Goal: Task Accomplishment & Management: Use online tool/utility

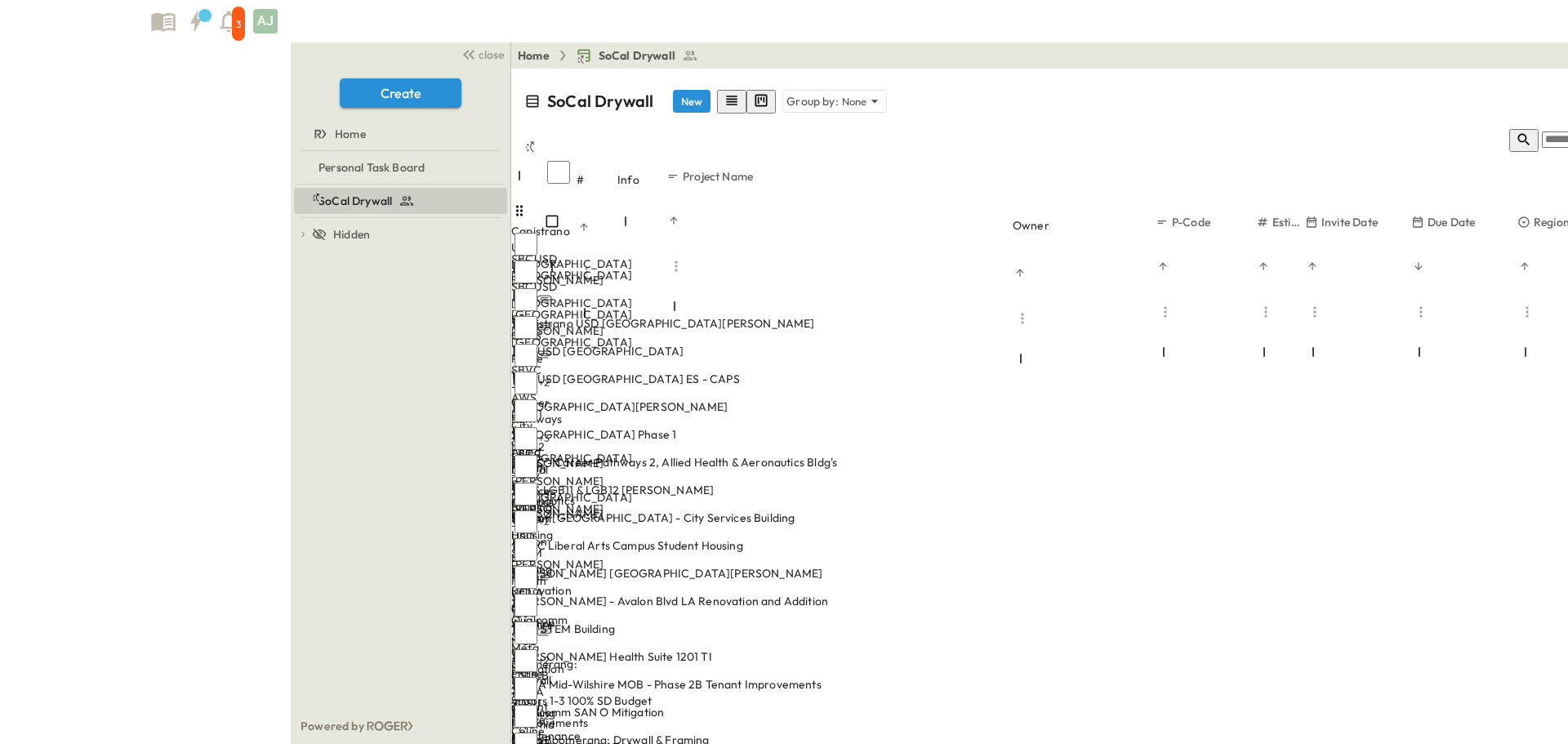
click at [514, 343] on span "SBCUSD [GEOGRAPHIC_DATA]" at bounding box center [598, 351] width 169 height 16
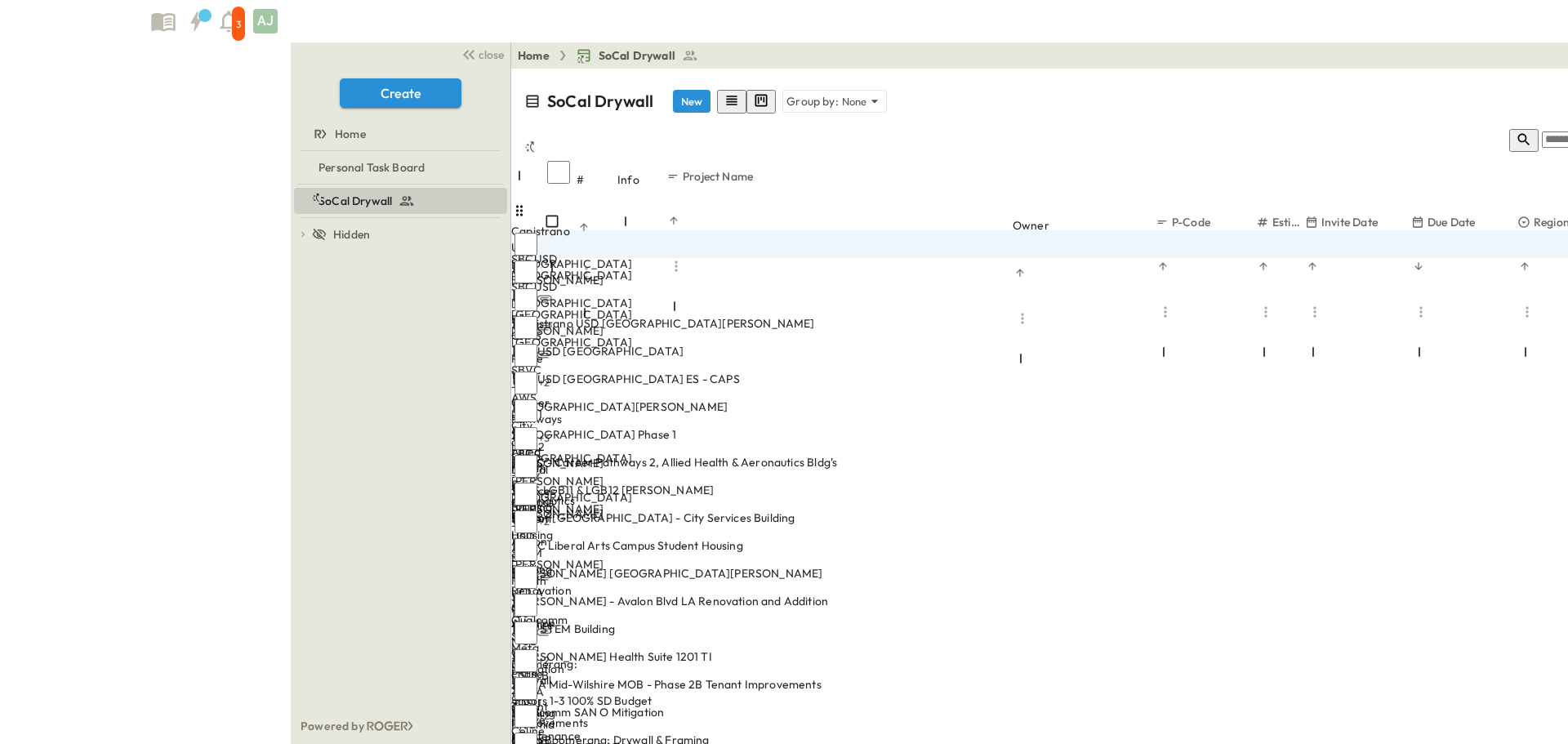
click at [514, 371] on span "SBCUSD [GEOGRAPHIC_DATA] ES - CAPS" at bounding box center [627, 378] width 226 height 16
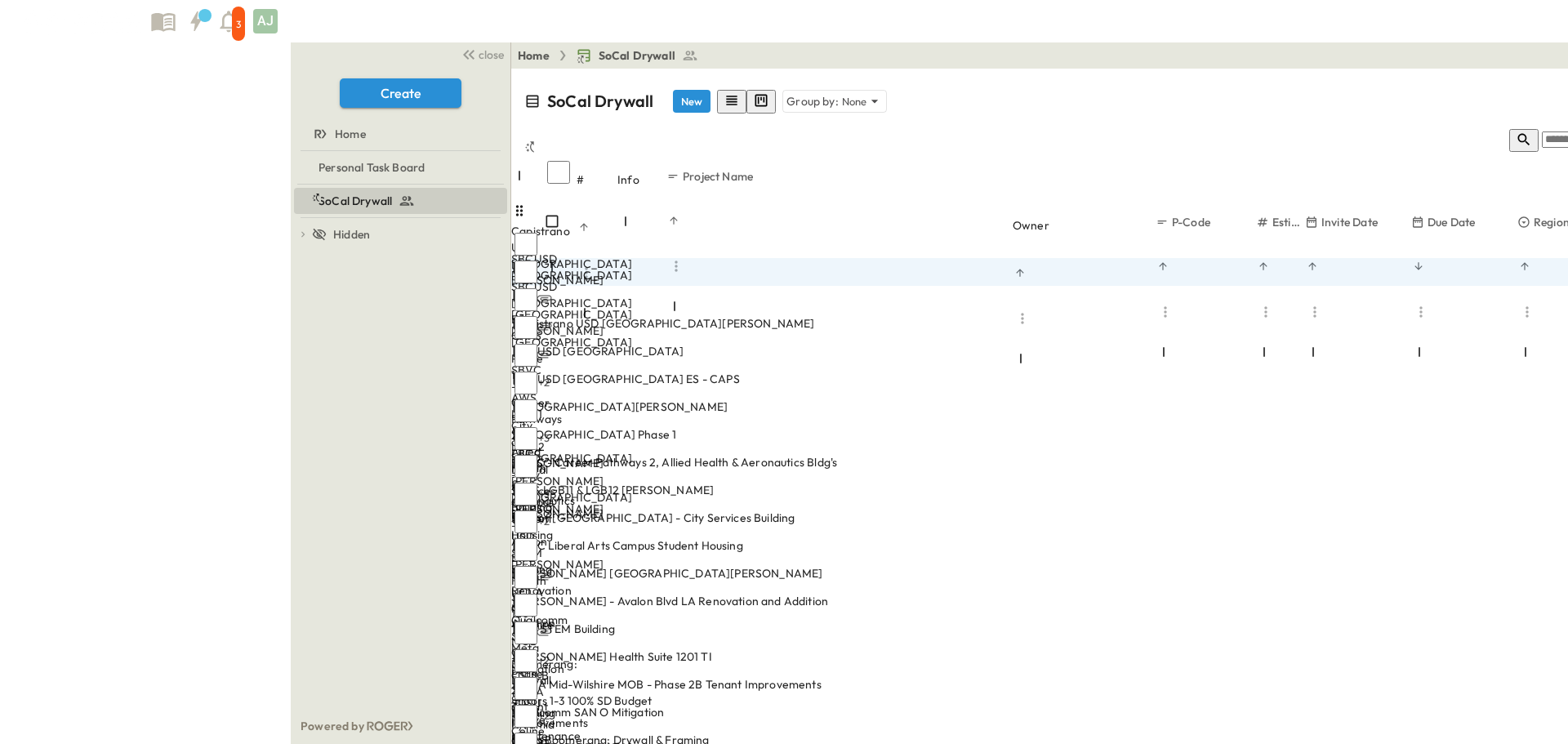
click at [807, 370] on div "OPEN" at bounding box center [832, 389] width 51 height 40
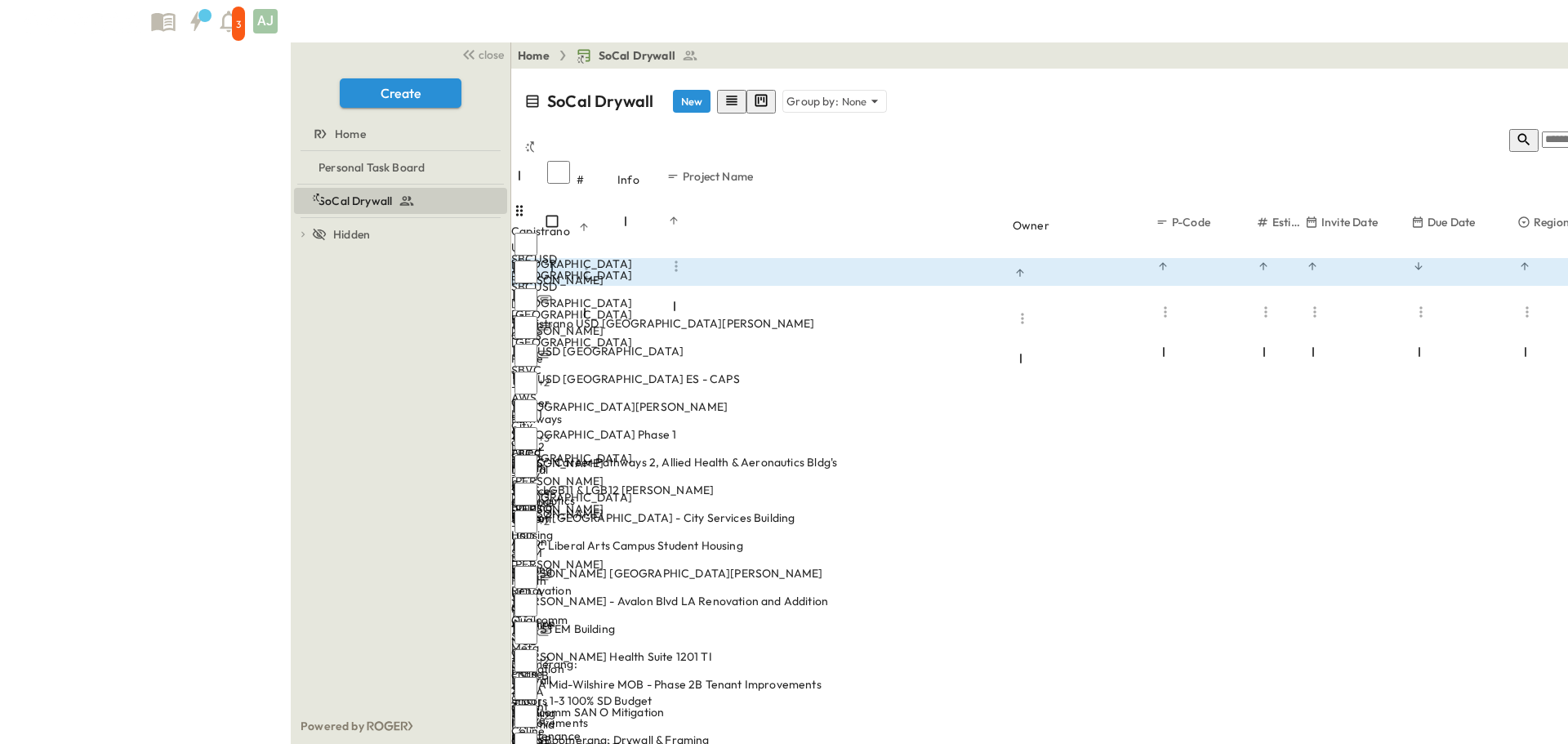
scroll to position [268, 0]
